Goal: Task Accomplishment & Management: Manage account settings

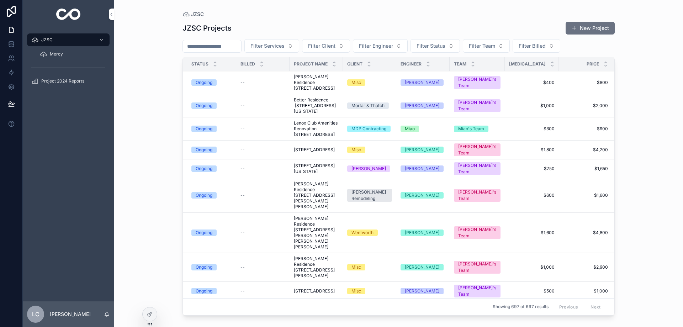
click at [333, 109] on span "Better Residence [STREET_ADDRESS][US_STATE]" at bounding box center [316, 105] width 45 height 17
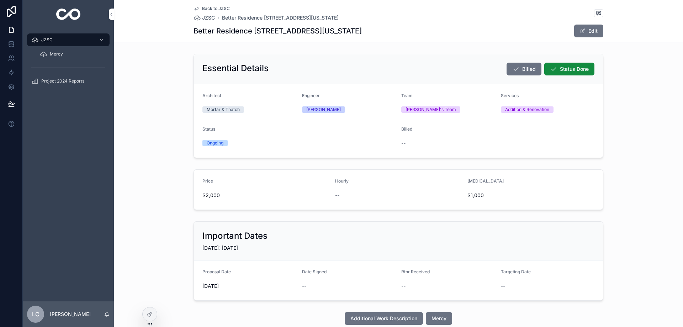
click at [580, 28] on button "Edit" at bounding box center [588, 31] width 29 height 13
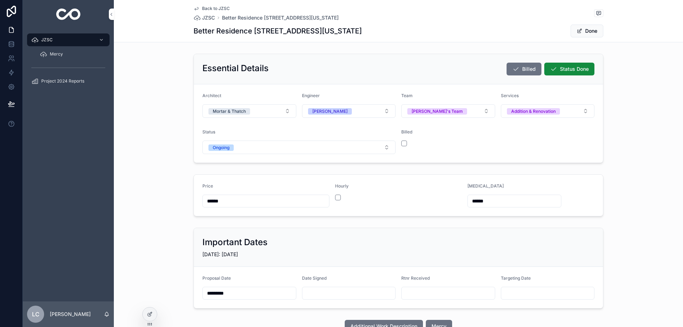
click at [344, 296] on input "scrollable content" at bounding box center [348, 293] width 93 height 10
click at [289, 228] on button "6" at bounding box center [289, 228] width 13 height 13
type input "*********"
click at [578, 32] on span "scrollable content" at bounding box center [580, 31] width 6 height 6
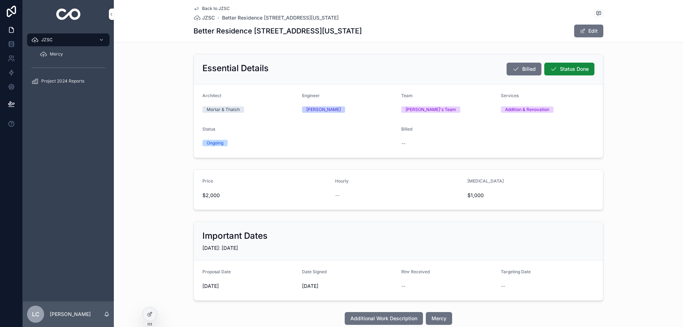
click at [204, 15] on span "JZSC" at bounding box center [208, 17] width 13 height 7
